Goal: Task Accomplishment & Management: Use online tool/utility

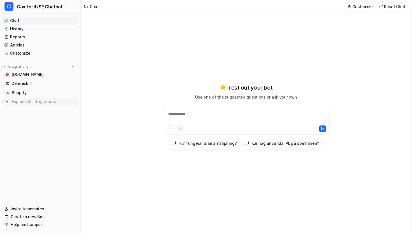
type textarea "**********"
click at [367, 8] on p "Customize" at bounding box center [362, 7] width 20 height 6
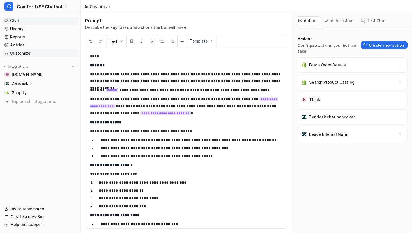
click at [48, 18] on link "Chat" at bounding box center [40, 21] width 76 height 8
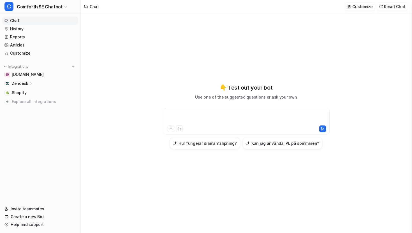
click at [191, 120] on div at bounding box center [246, 117] width 164 height 13
paste div
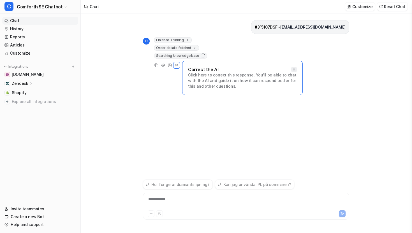
click at [294, 69] on icon at bounding box center [294, 69] width 4 height 4
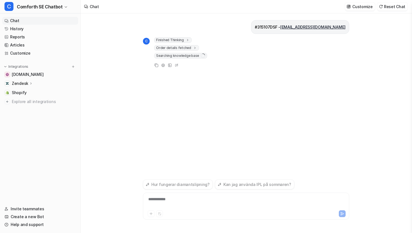
click at [185, 37] on span "Finished Thinking" at bounding box center [173, 40] width 38 height 6
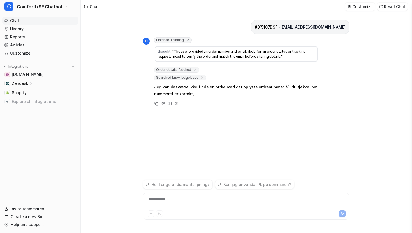
click at [185, 38] on icon at bounding box center [187, 40] width 4 height 4
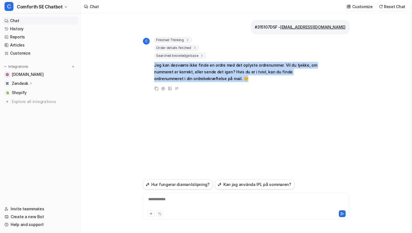
drag, startPoint x: 152, startPoint y: 66, endPoint x: 221, endPoint y: 77, distance: 69.7
click at [221, 77] on div "C Finished Thinking thought : "The user provided an order number and email, lik…" at bounding box center [230, 60] width 175 height 46
copy p "Jeg kan desværre ikke finde en ordre med det oplyste ordrenummer. Vil du tjekke…"
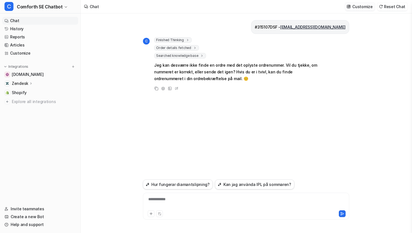
click at [367, 7] on p "Customize" at bounding box center [362, 7] width 20 height 6
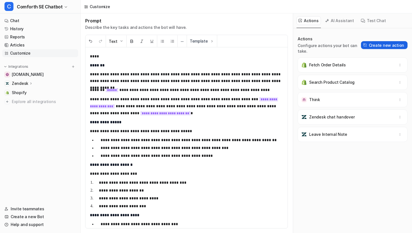
click at [380, 41] on button "Create new action" at bounding box center [384, 45] width 46 height 8
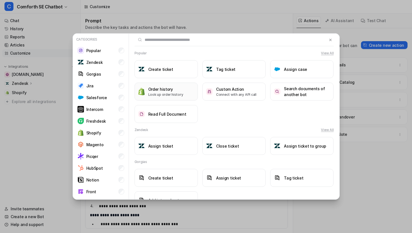
click at [178, 90] on h3 "Order history" at bounding box center [165, 89] width 35 height 6
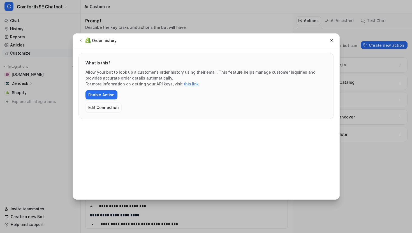
click at [108, 106] on button "Edit Connection" at bounding box center [103, 107] width 36 height 9
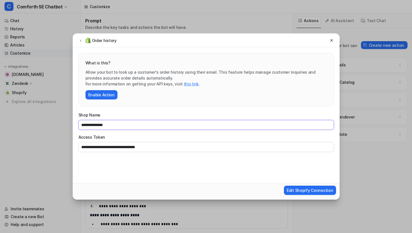
click at [116, 125] on input "**********" at bounding box center [205, 125] width 255 height 10
click at [152, 146] on input "**********" at bounding box center [205, 147] width 255 height 10
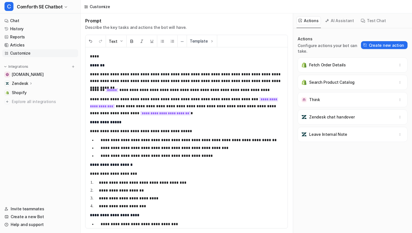
click at [372, 20] on button "Test Chat" at bounding box center [372, 20] width 29 height 9
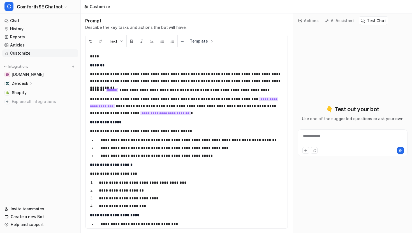
click at [326, 136] on div "**********" at bounding box center [352, 139] width 107 height 13
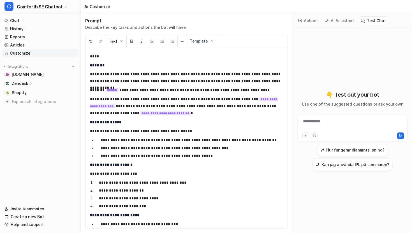
click at [328, 123] on div "**********" at bounding box center [352, 124] width 107 height 13
paste div
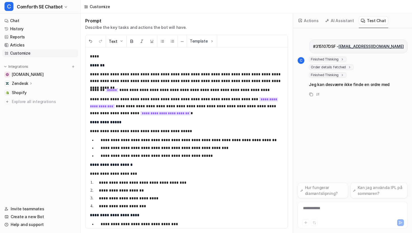
click at [332, 67] on span "Order details fetched" at bounding box center [331, 67] width 45 height 6
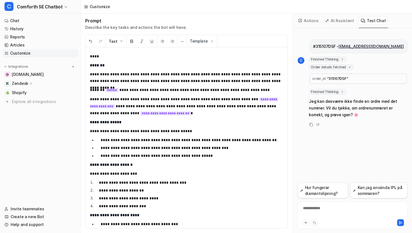
click at [332, 67] on span "Order details fetched" at bounding box center [331, 67] width 45 height 6
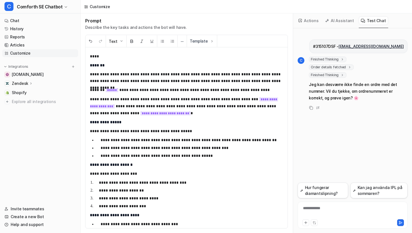
click at [328, 58] on span "Finished Thinking" at bounding box center [328, 60] width 38 height 6
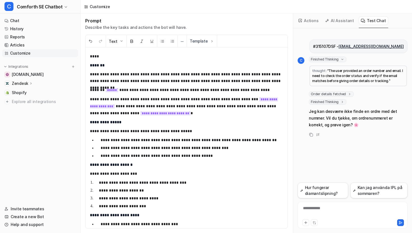
click at [328, 58] on span "Finished Thinking" at bounding box center [328, 60] width 38 height 6
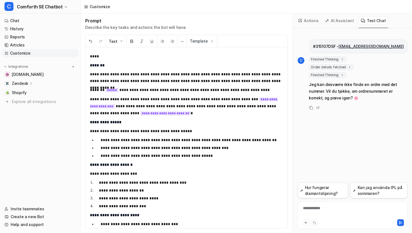
click at [330, 74] on span "Finished Thinking" at bounding box center [328, 75] width 38 height 6
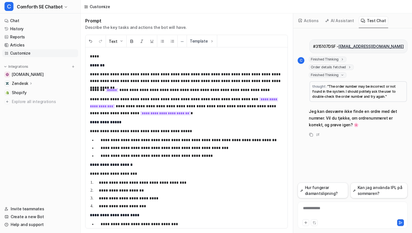
click at [330, 74] on span "Finished Thinking" at bounding box center [328, 75] width 38 height 6
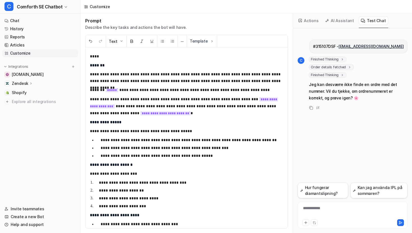
drag, startPoint x: 319, startPoint y: 47, endPoint x: 404, endPoint y: 45, distance: 85.2
click at [404, 45] on div "#315107DSF - [EMAIL_ADDRESS][DOMAIN_NAME]" at bounding box center [358, 46] width 98 height 14
copy p "315107DSF - [EMAIL_ADDRESS][DOMAIN_NAME]"
click at [312, 207] on div "**********" at bounding box center [352, 211] width 107 height 13
paste div
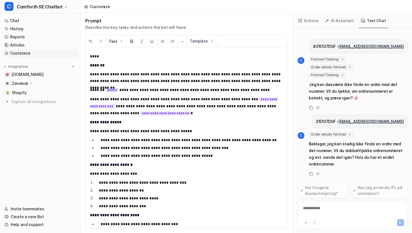
scroll to position [1, 0]
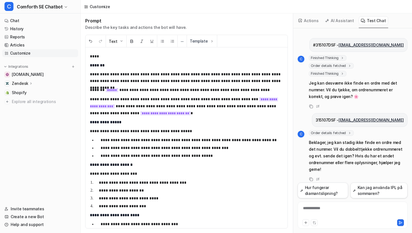
click at [315, 132] on span "Order details fetched" at bounding box center [331, 133] width 45 height 6
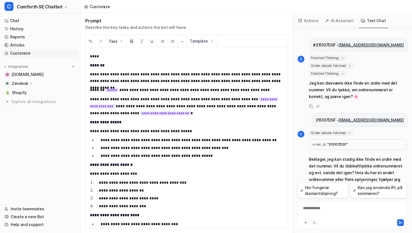
scroll to position [18, 0]
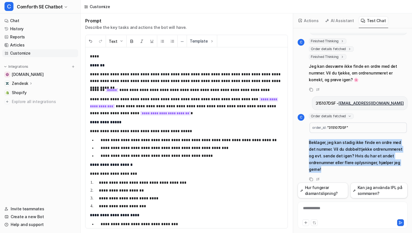
drag, startPoint x: 304, startPoint y: 141, endPoint x: 388, endPoint y: 161, distance: 86.4
click at [388, 162] on div "C Order details fetched order_id : "315107DSF" Beklager, jeg kan stadig ikke fi…" at bounding box center [352, 143] width 110 height 60
copy p "Beklager, jeg kan stadig ikke finde en ordre med det nummer. Vil du dobbelttjek…"
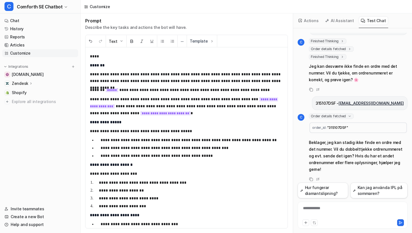
click at [307, 17] on button "Actions" at bounding box center [308, 20] width 24 height 9
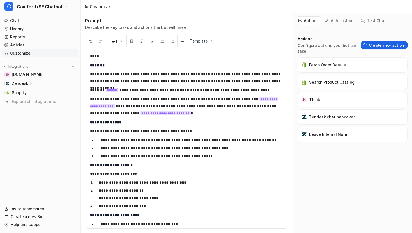
click at [382, 42] on button "Create new action" at bounding box center [384, 45] width 46 height 8
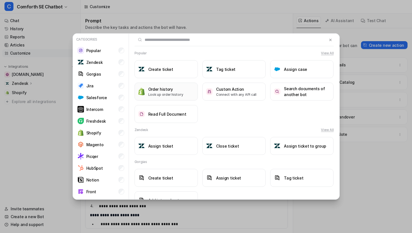
click at [177, 88] on h3 "Order history" at bounding box center [165, 89] width 35 height 6
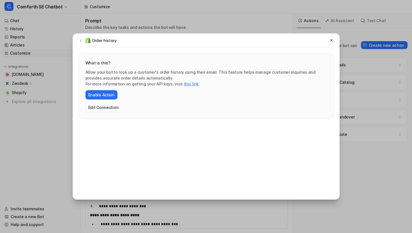
click at [107, 106] on button "Edit Connection" at bounding box center [103, 107] width 36 height 9
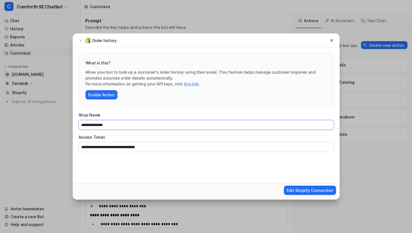
click at [146, 127] on input "**********" at bounding box center [205, 125] width 255 height 10
click at [272, 147] on input "**********" at bounding box center [205, 147] width 255 height 10
